Goal: Information Seeking & Learning: Learn about a topic

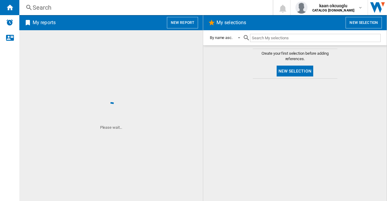
click at [41, 7] on div "Search" at bounding box center [145, 7] width 224 height 8
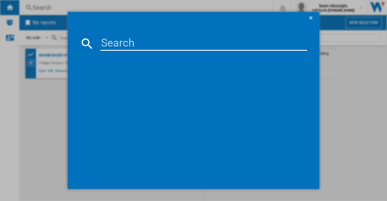
click at [123, 41] on input at bounding box center [203, 43] width 207 height 15
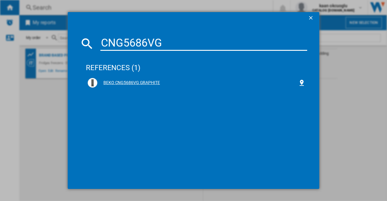
type input "CNG5686VG"
click at [113, 83] on div "BEKO CNG5686VG GRAPHITE" at bounding box center [197, 83] width 201 height 6
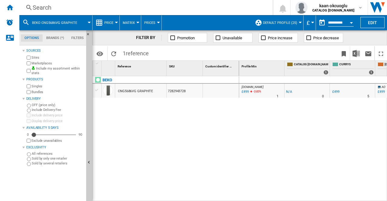
click at [109, 21] on span "Price" at bounding box center [108, 23] width 9 height 4
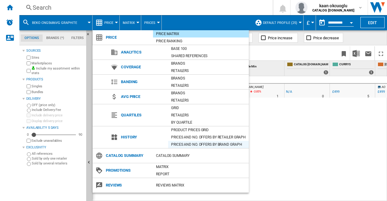
click at [182, 145] on div "Prices and No. offers by brand graph" at bounding box center [208, 145] width 81 height 6
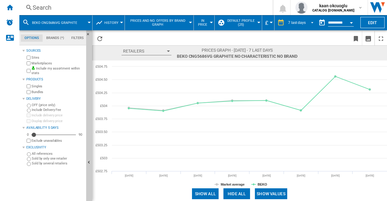
click at [300, 24] on div "7 last days" at bounding box center [297, 23] width 18 height 4
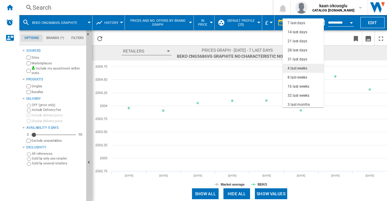
scroll to position [38, 0]
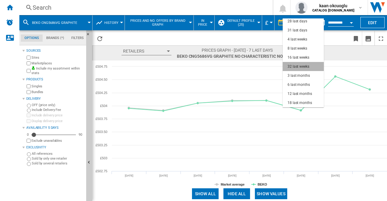
click at [308, 67] on div "32 last weeks" at bounding box center [299, 66] width 22 height 5
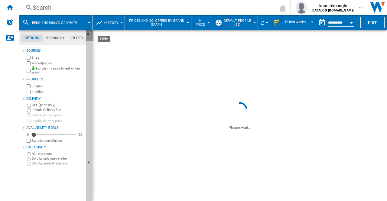
click at [89, 33] on ng-md-icon "Hide" at bounding box center [89, 35] width 7 height 7
